Goal: Information Seeking & Learning: Learn about a topic

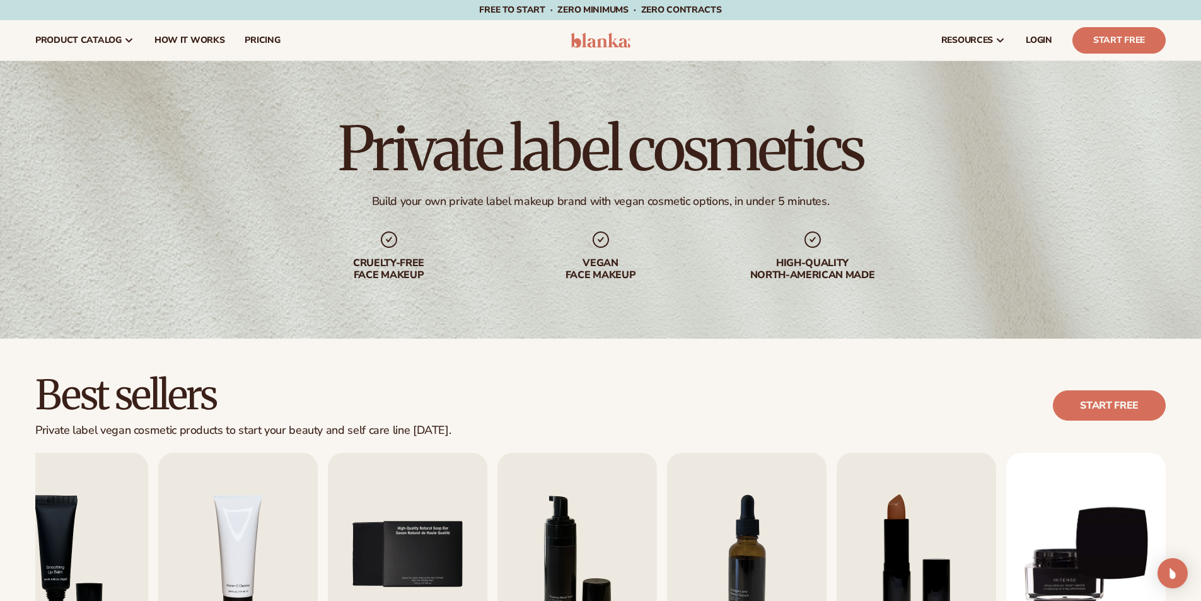
scroll to position [694, 0]
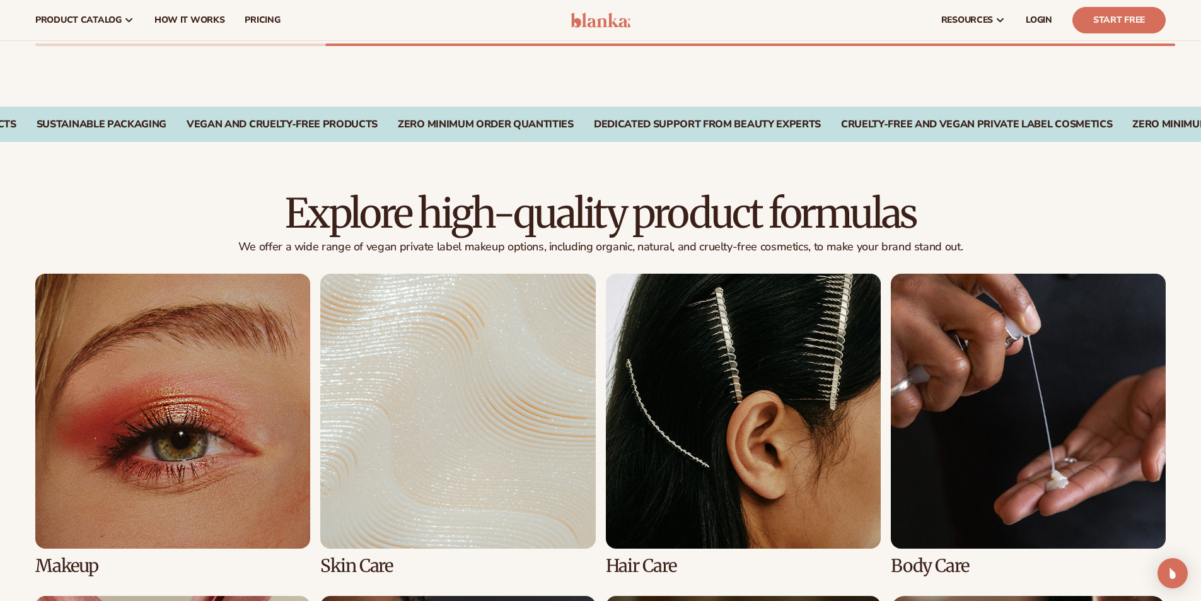
click at [167, 455] on link "1 / 8" at bounding box center [172, 425] width 275 height 302
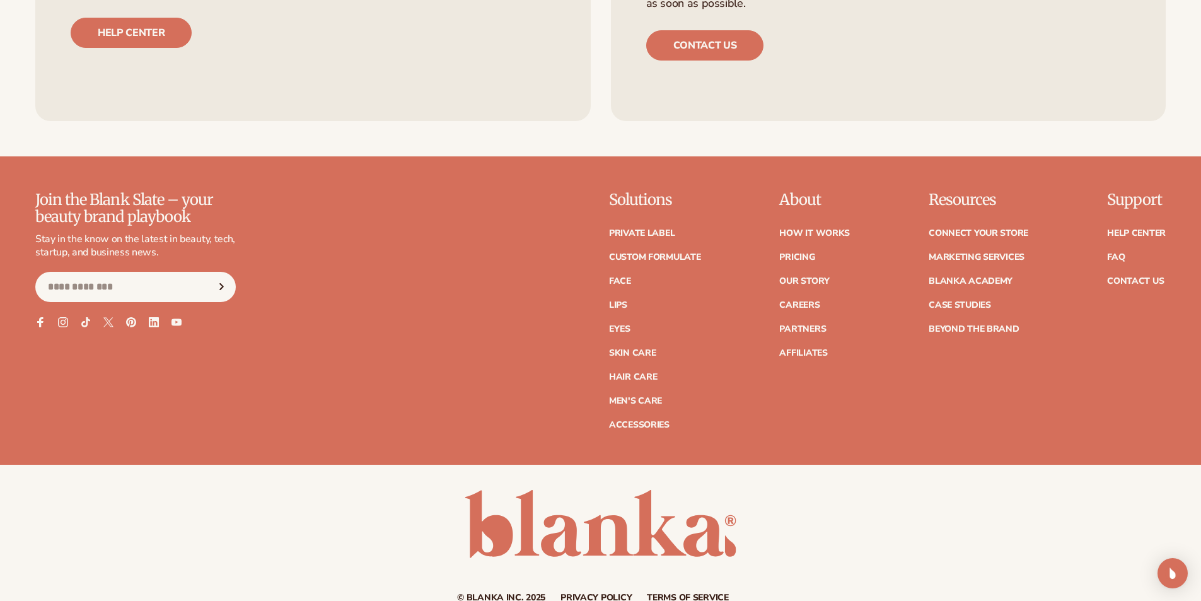
scroll to position [2625, 0]
